Goal: Task Accomplishment & Management: Manage account settings

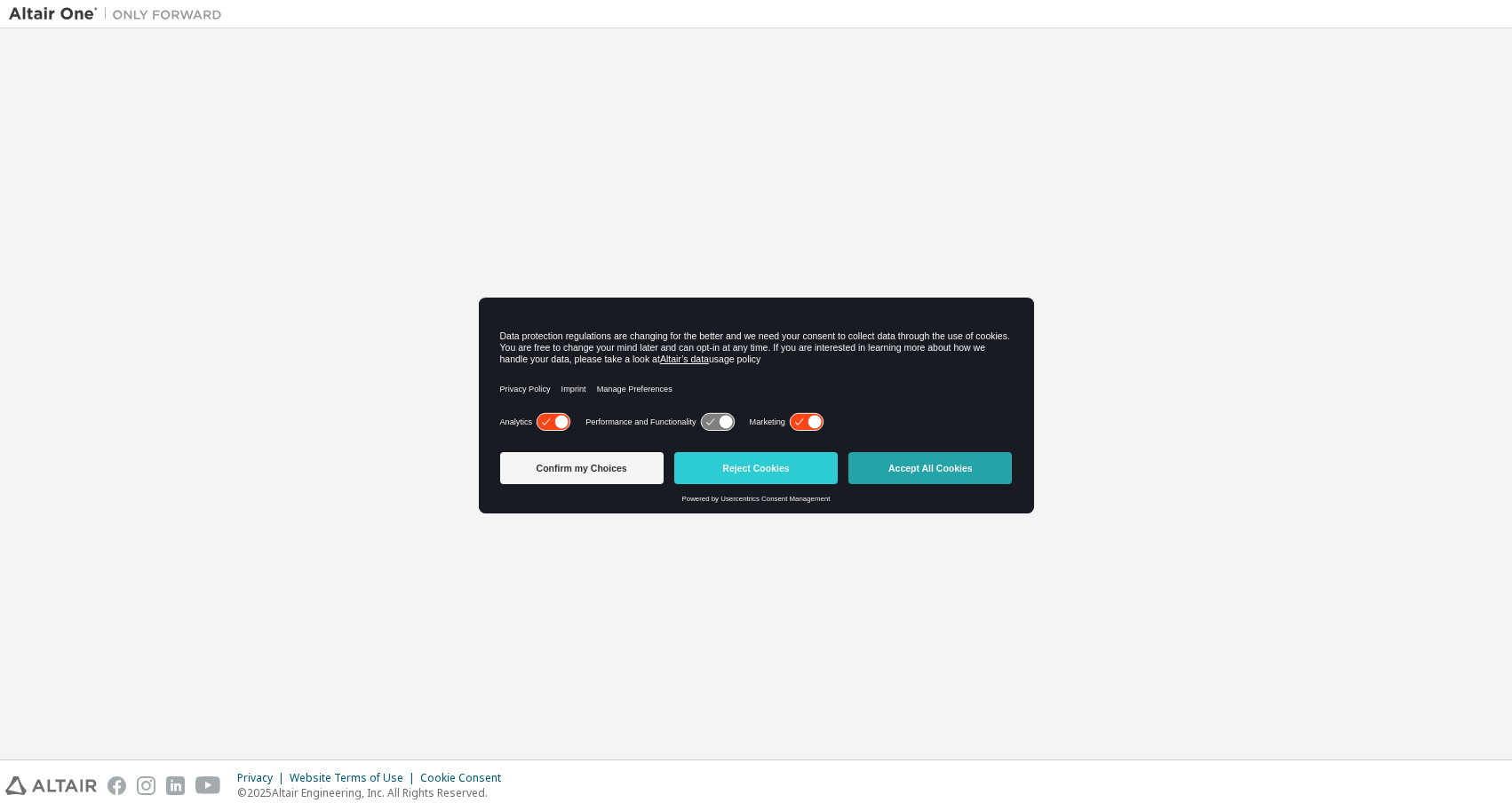
click at [893, 473] on button "Accept All Cookies" at bounding box center [930, 468] width 163 height 32
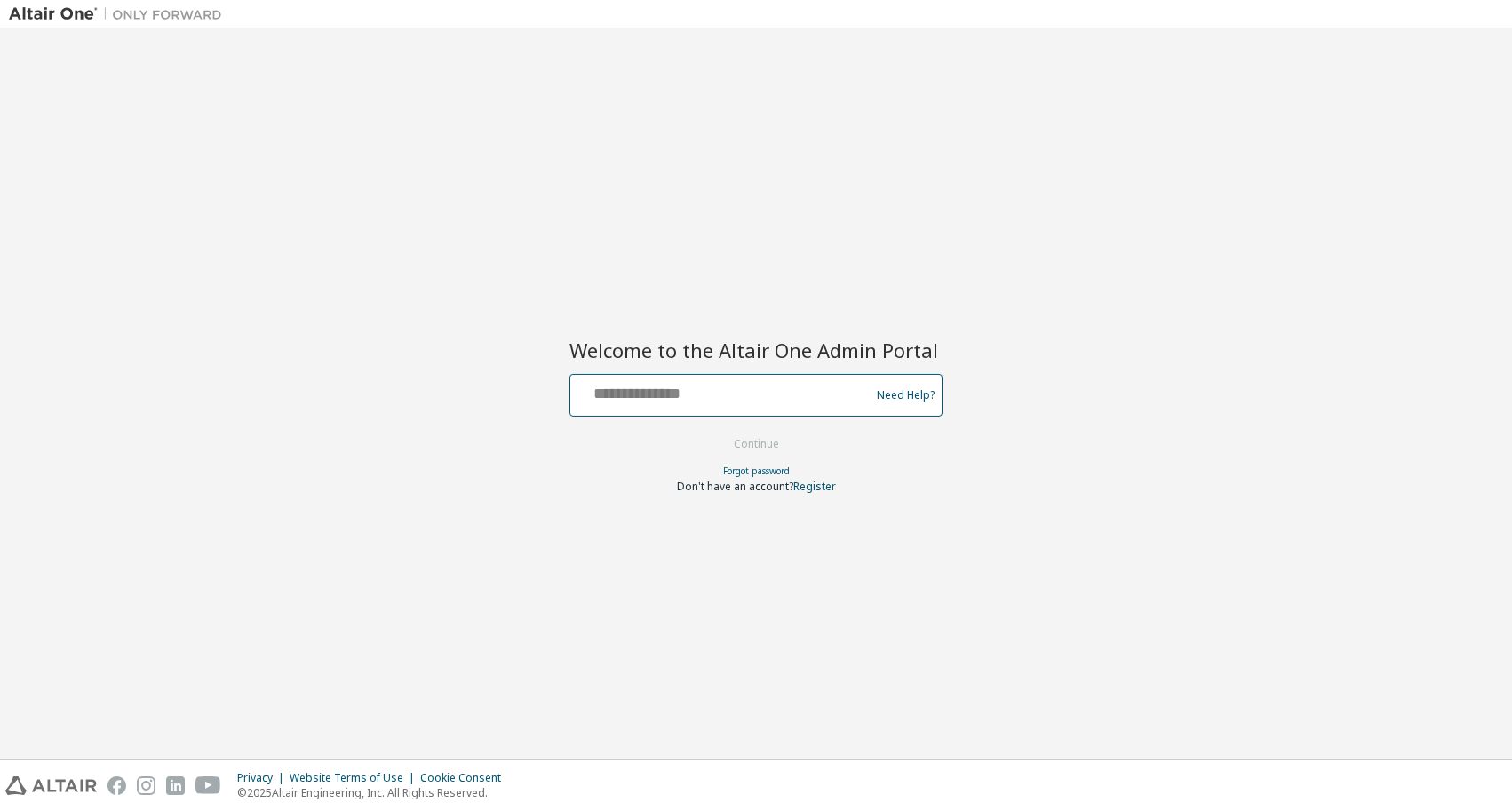
click at [753, 394] on input "text" at bounding box center [723, 390] width 291 height 25
type input "**********"
click at [757, 440] on button "Continue" at bounding box center [756, 444] width 83 height 26
